Goal: Information Seeking & Learning: Learn about a topic

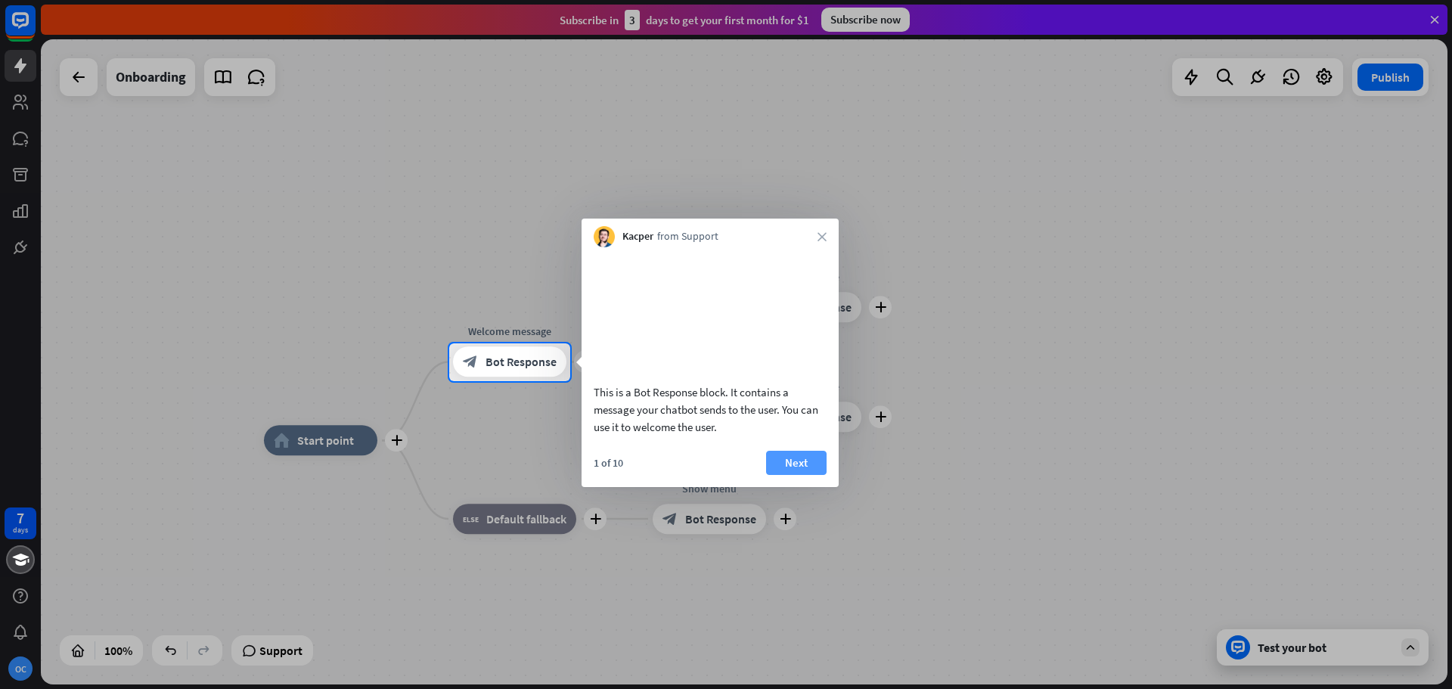
click at [803, 475] on button "Next" at bounding box center [796, 463] width 61 height 24
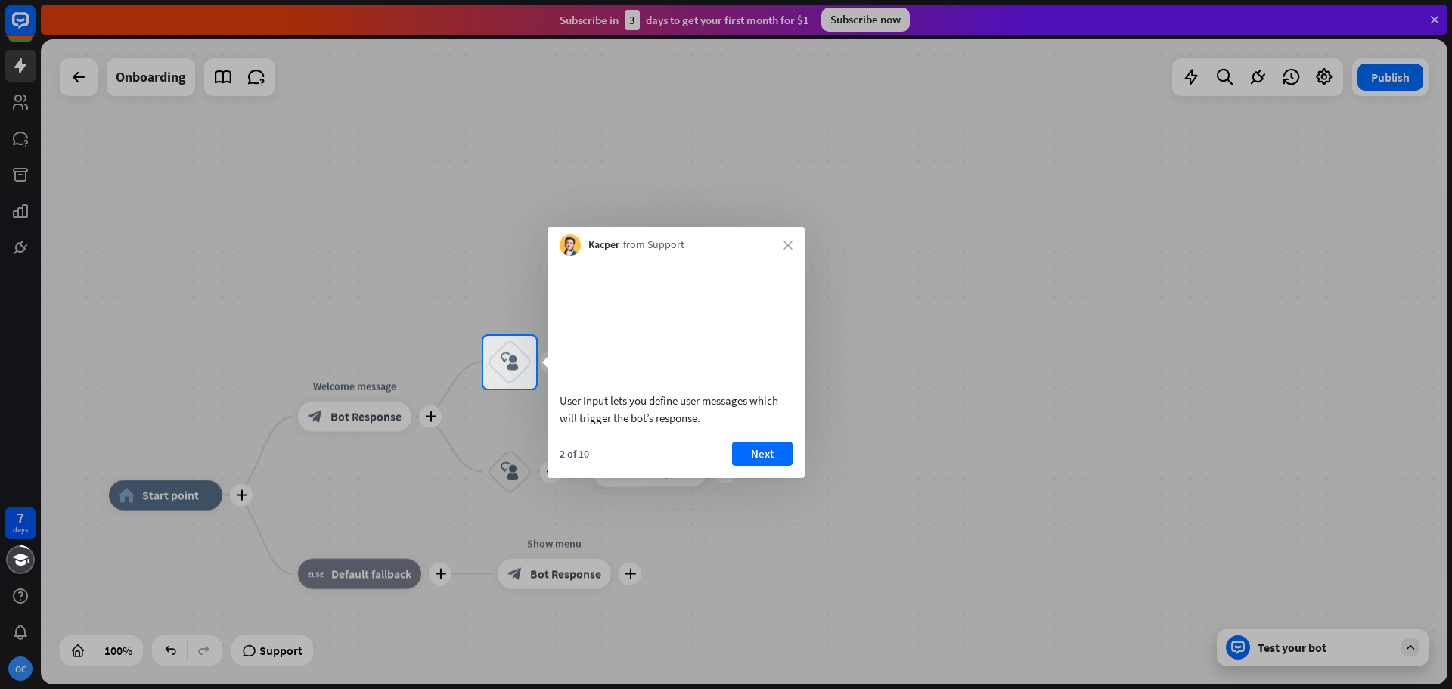
click at [765, 456] on div "User Input lets you define user messages which will trigger the bot’s response.…" at bounding box center [676, 367] width 257 height 222
click at [763, 464] on button "Next" at bounding box center [762, 454] width 61 height 24
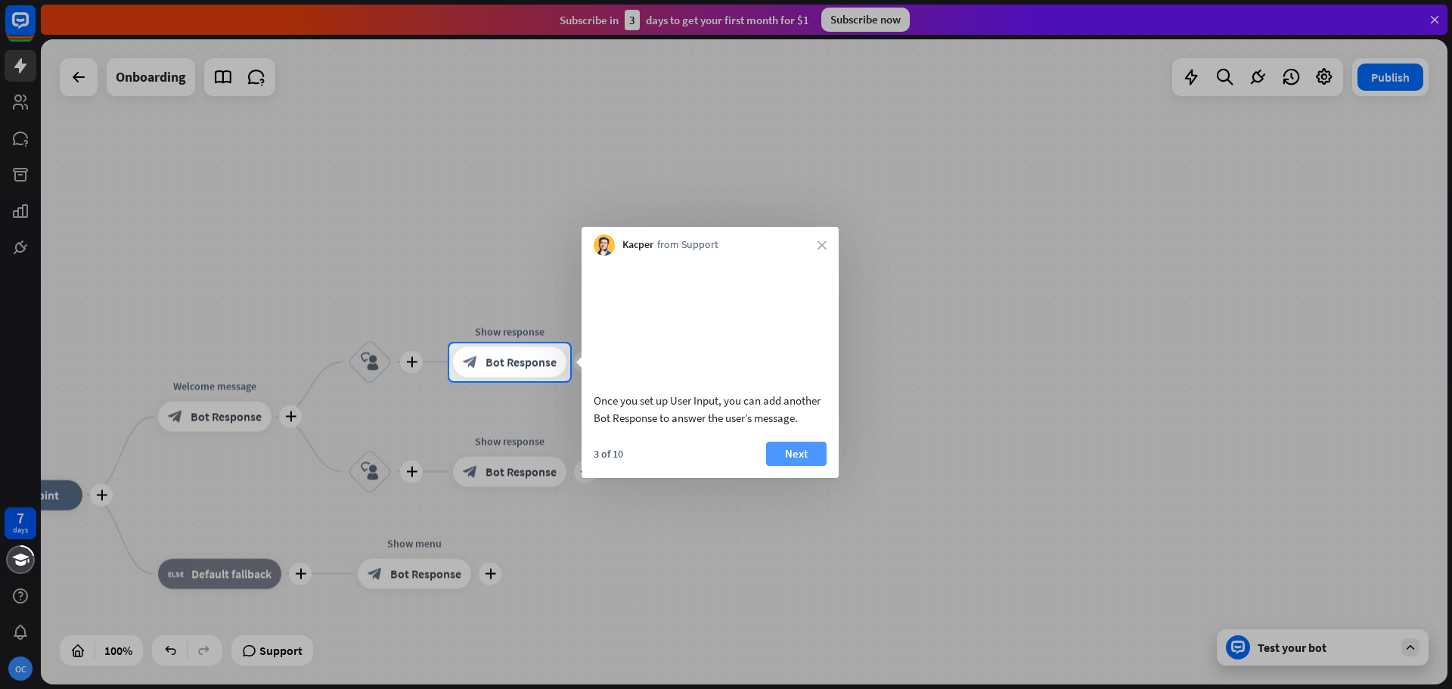
click at [803, 466] on button "Next" at bounding box center [796, 454] width 61 height 24
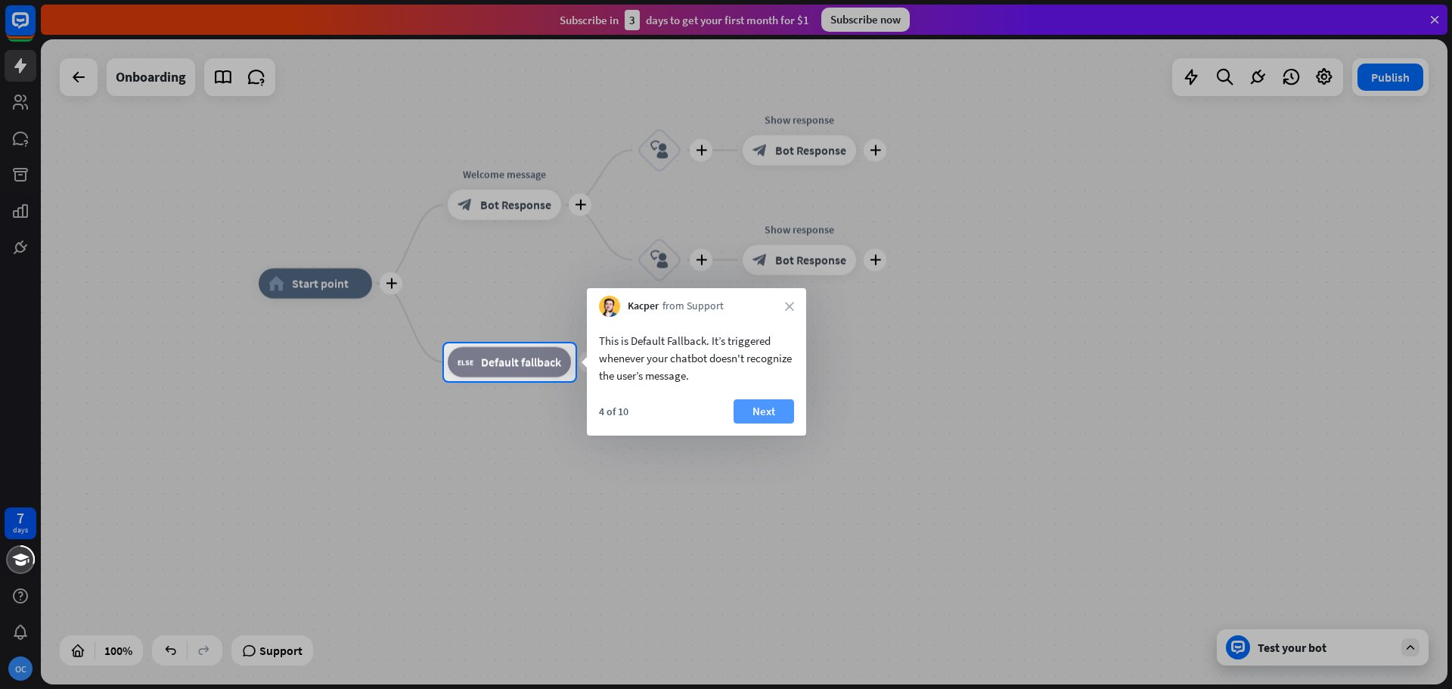
click at [762, 405] on button "Next" at bounding box center [764, 411] width 61 height 24
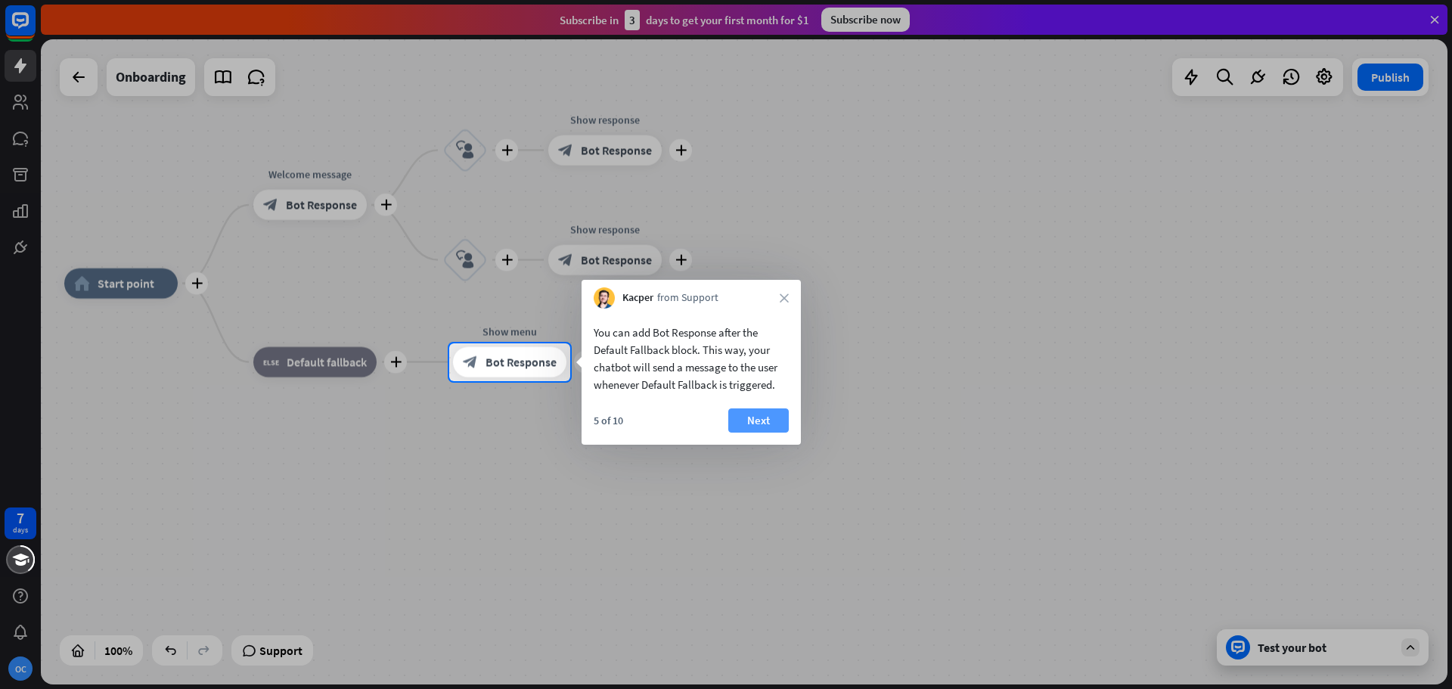
click at [749, 418] on button "Next" at bounding box center [758, 420] width 61 height 24
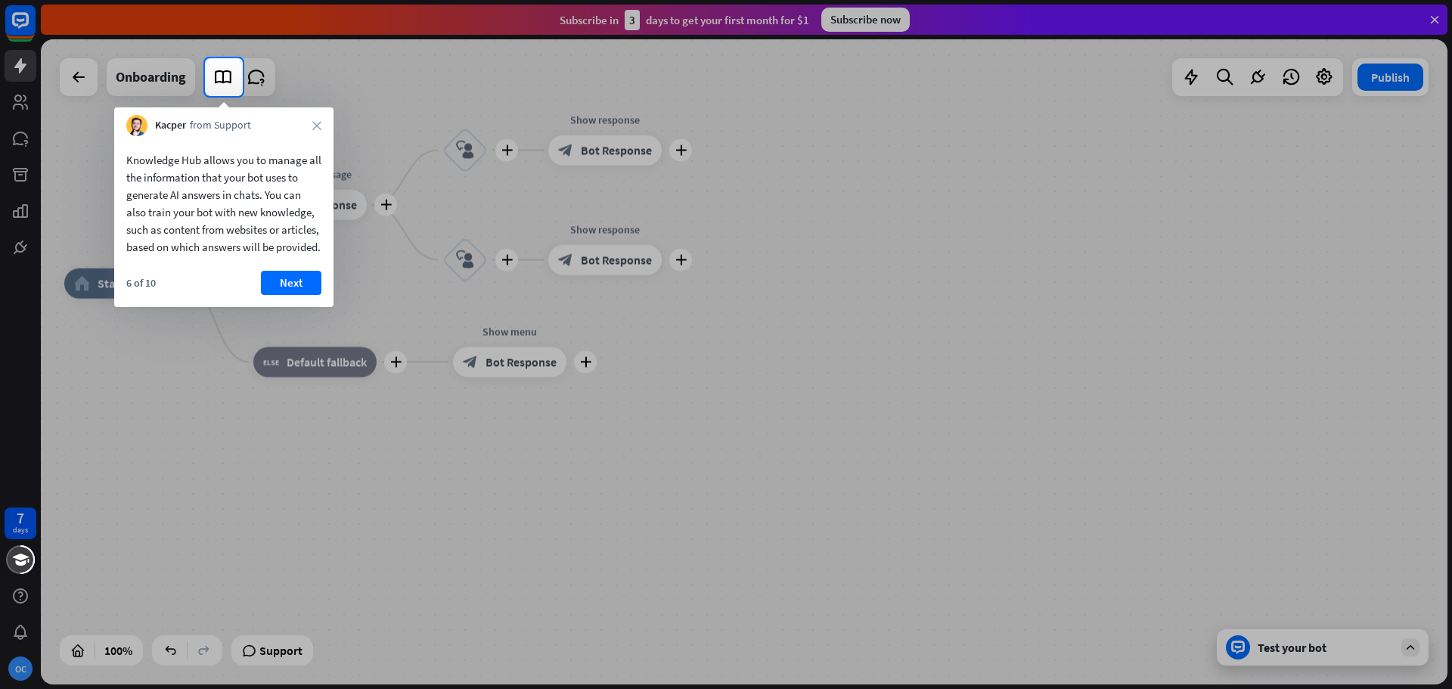
click at [781, 260] on div at bounding box center [726, 392] width 1452 height 593
click at [454, 459] on div at bounding box center [726, 392] width 1452 height 593
click at [281, 295] on button "Next" at bounding box center [291, 283] width 61 height 24
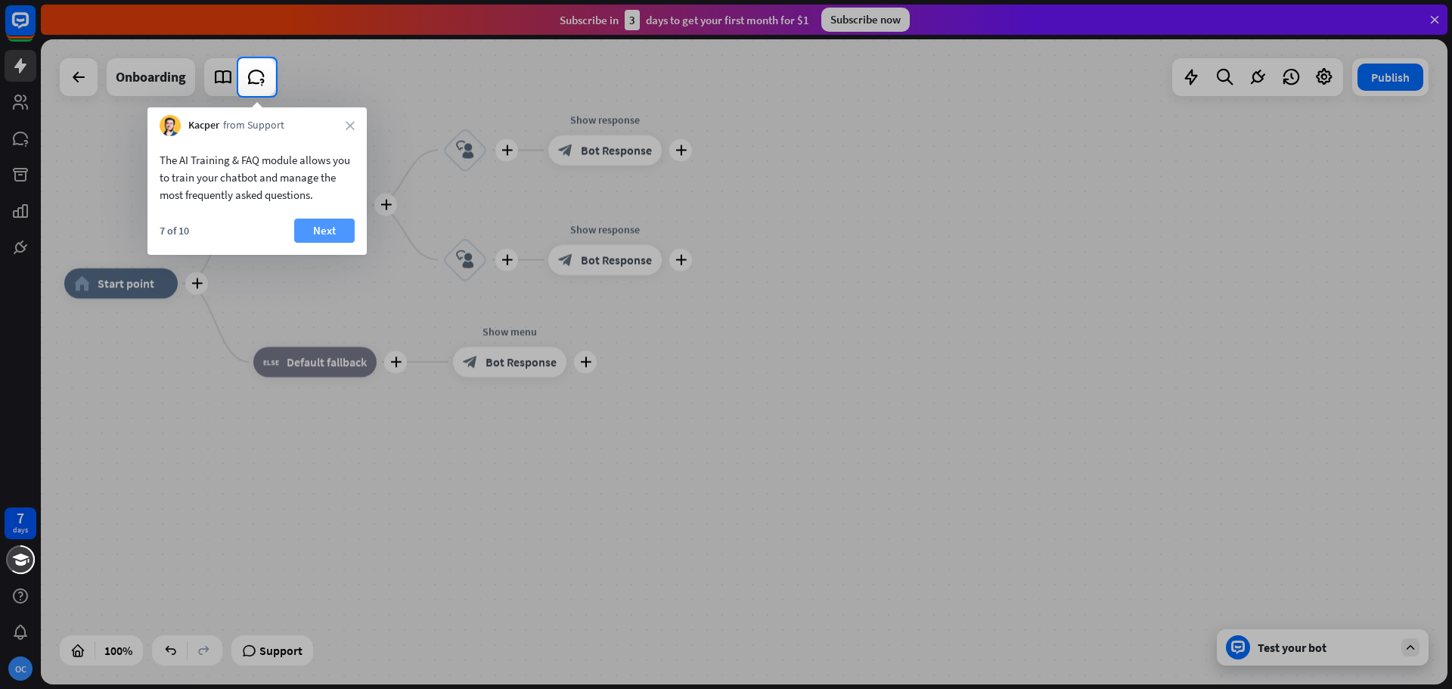
click at [326, 229] on button "Next" at bounding box center [324, 231] width 61 height 24
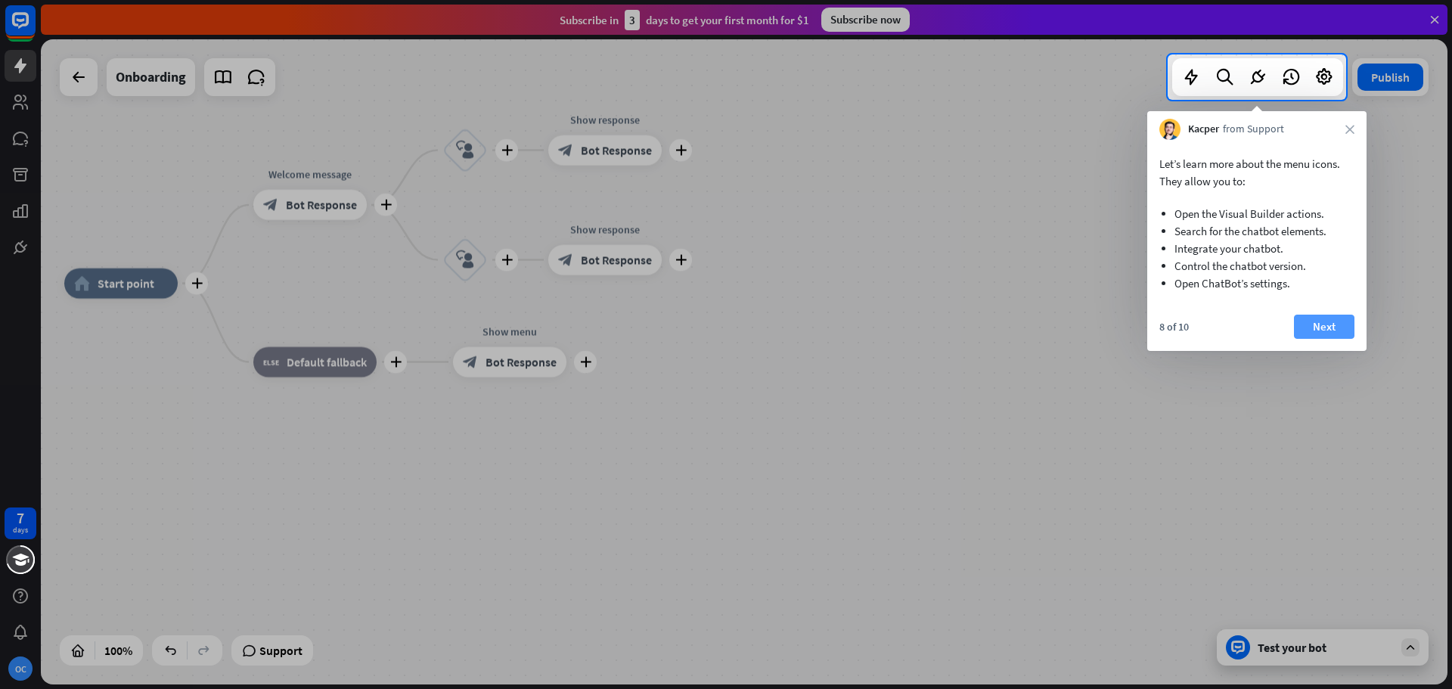
click at [1309, 325] on button "Next" at bounding box center [1324, 327] width 61 height 24
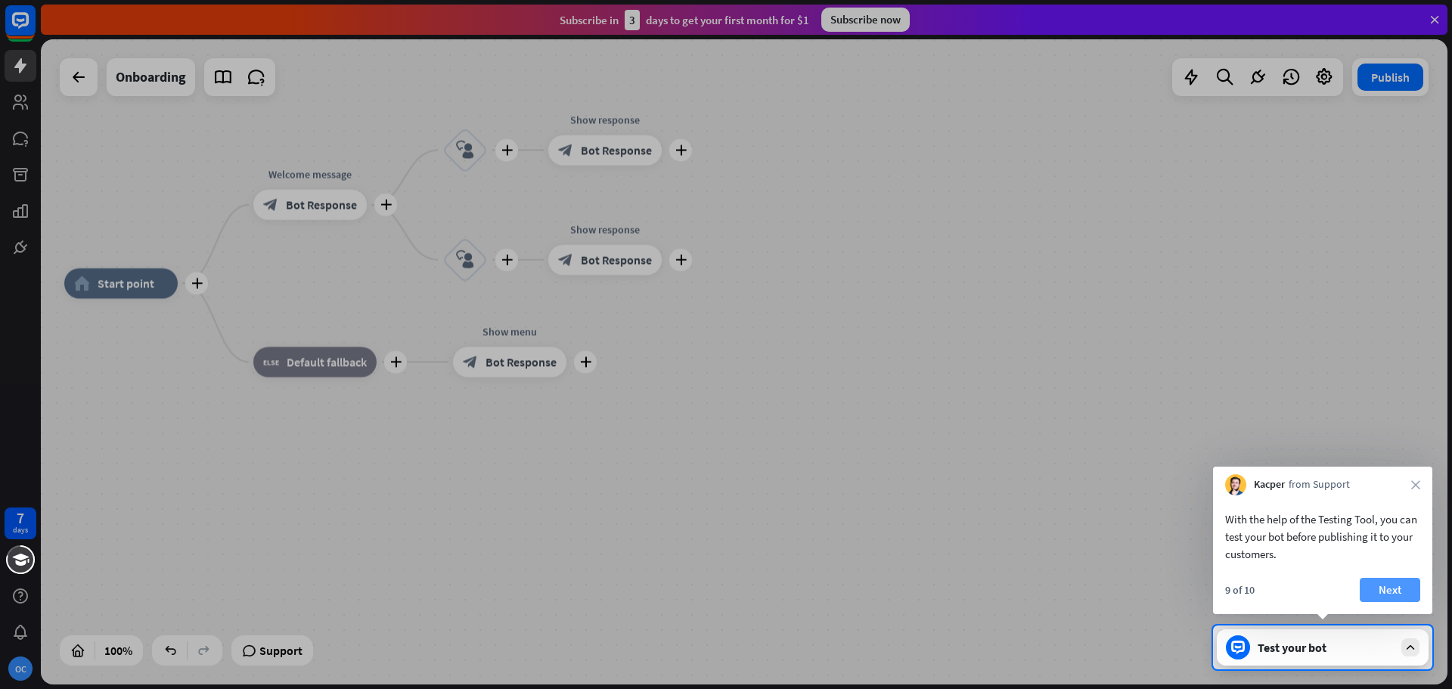
click at [1379, 585] on button "Next" at bounding box center [1390, 590] width 61 height 24
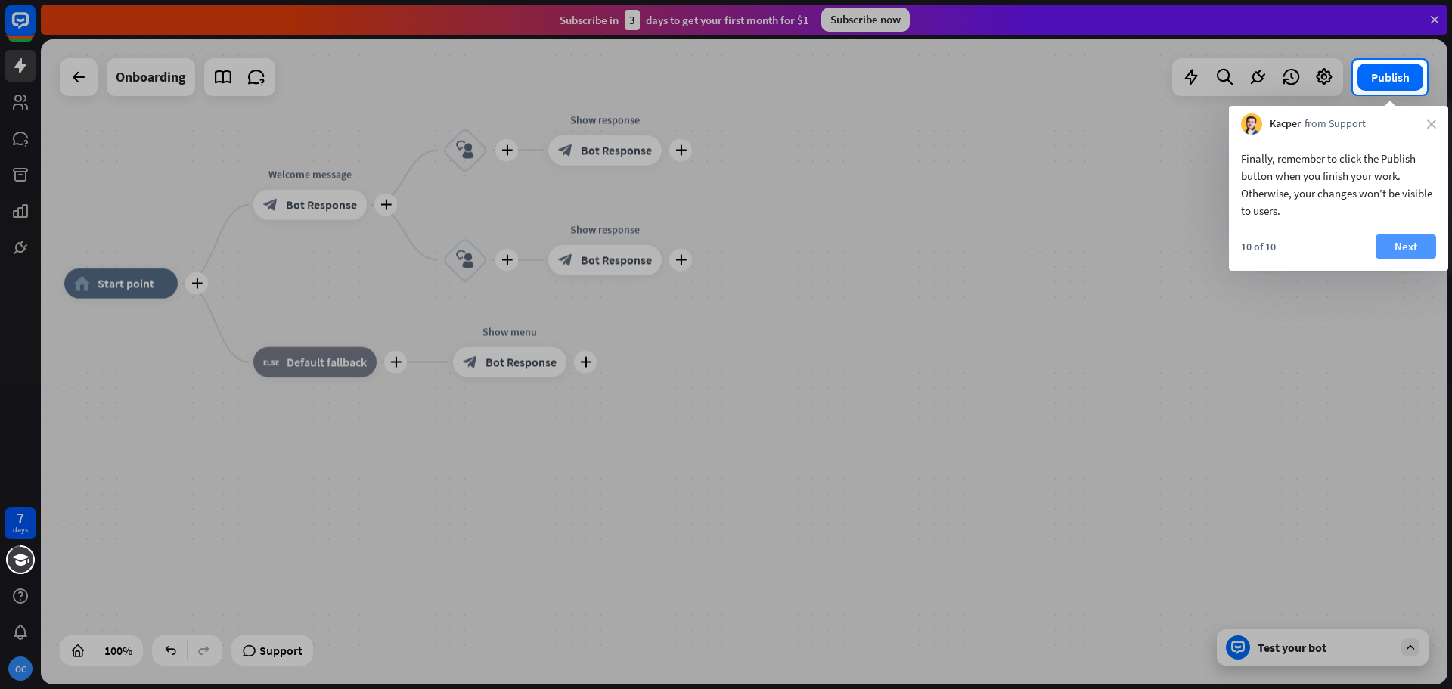
click at [1390, 241] on button "Next" at bounding box center [1406, 246] width 61 height 24
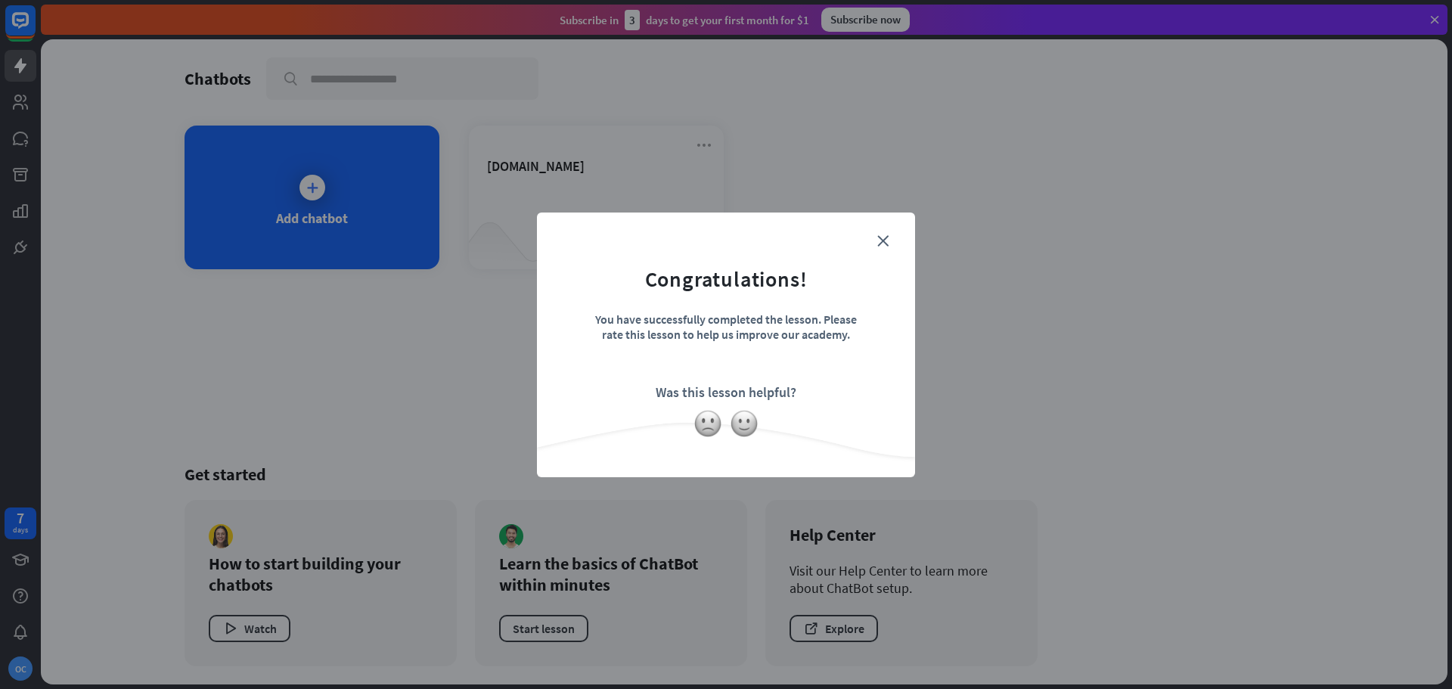
drag, startPoint x: 629, startPoint y: 332, endPoint x: 893, endPoint y: 336, distance: 263.3
click at [893, 336] on form "Congratulations! You have successfully completed the lesson. Please rate this l…" at bounding box center [726, 321] width 340 height 181
click at [809, 372] on form "Congratulations! You have successfully completed the lesson. Please rate this l…" at bounding box center [726, 321] width 340 height 181
click at [878, 238] on icon "close" at bounding box center [882, 240] width 11 height 11
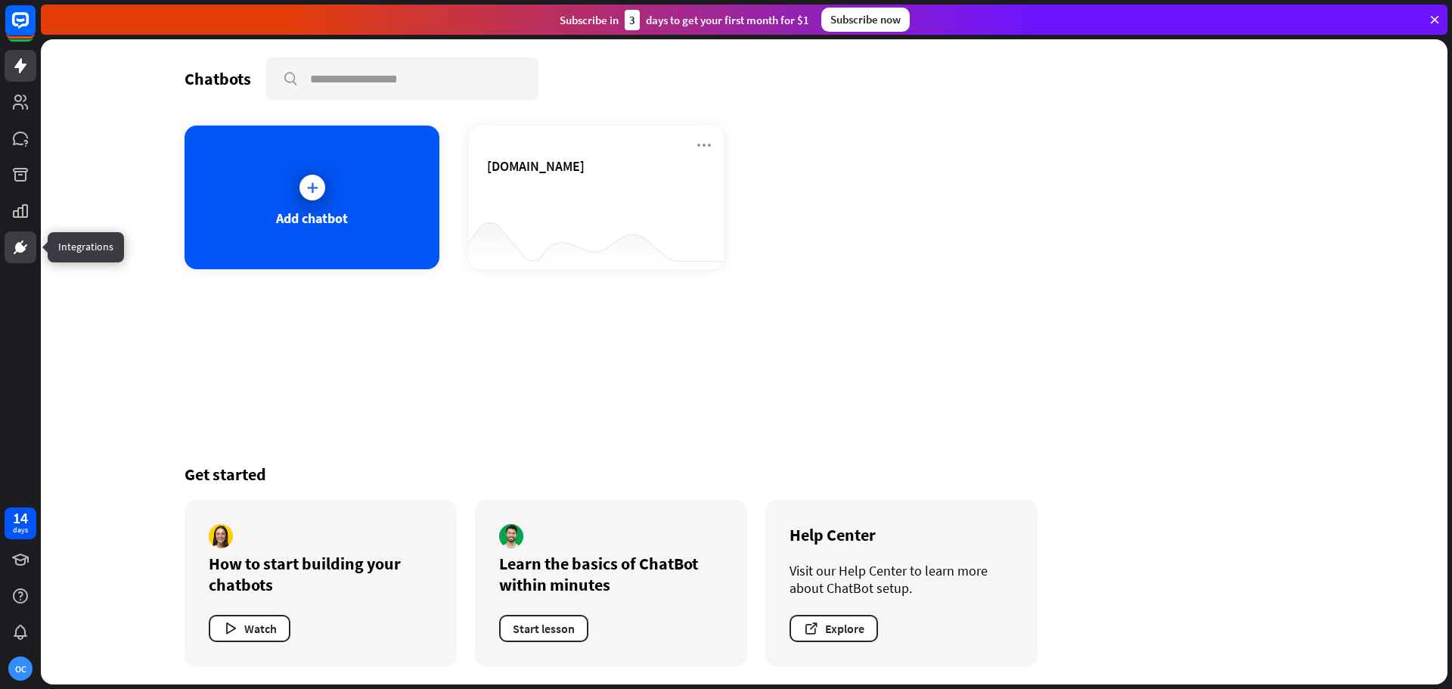
click at [21, 241] on icon at bounding box center [20, 247] width 18 height 18
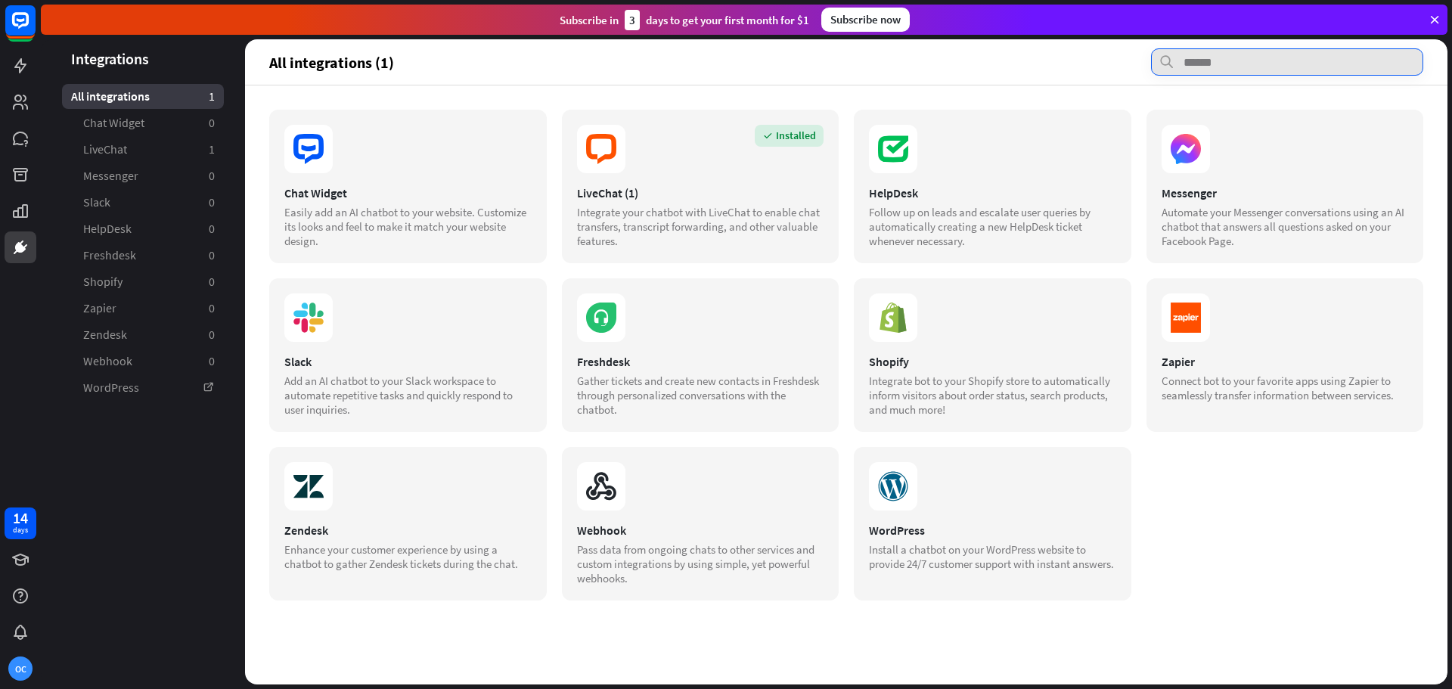
click at [1216, 55] on input "text" at bounding box center [1287, 61] width 272 height 27
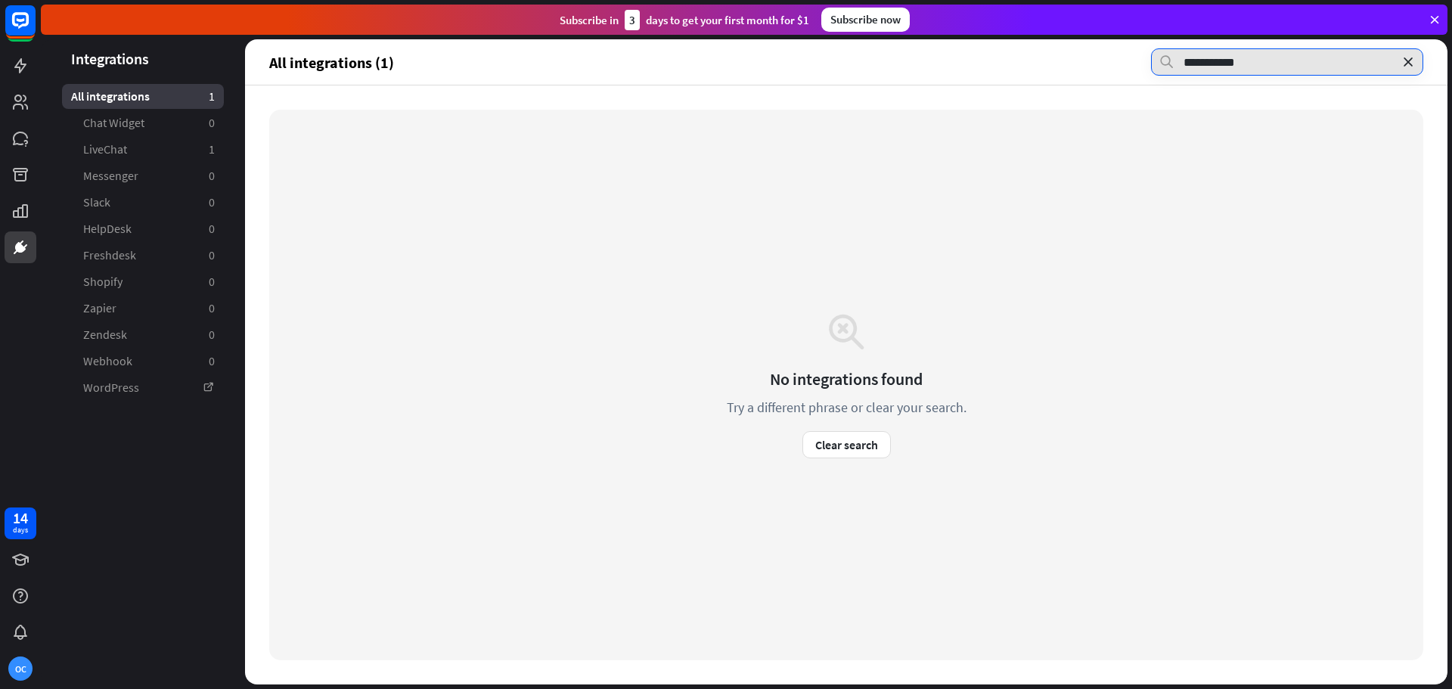
type input "**********"
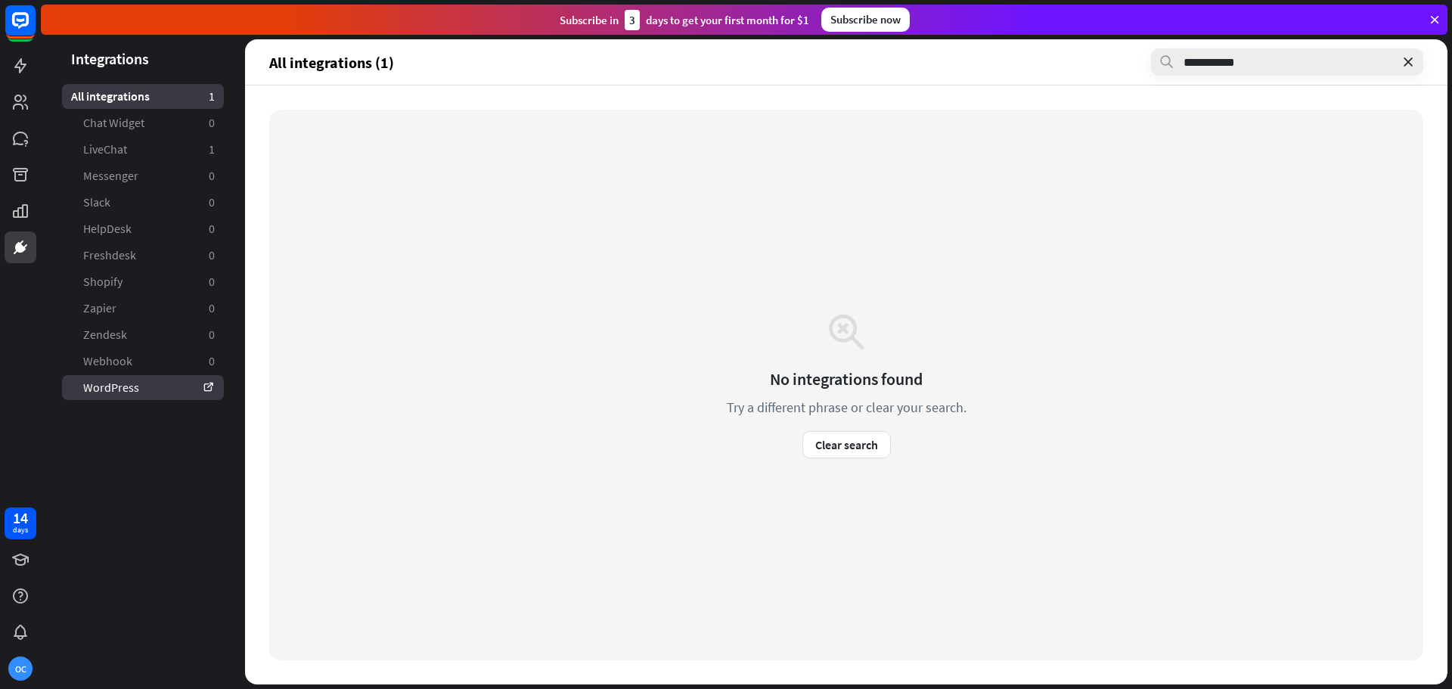
click at [127, 378] on link "WordPress" at bounding box center [143, 387] width 162 height 25
